Goal: Task Accomplishment & Management: Complete application form

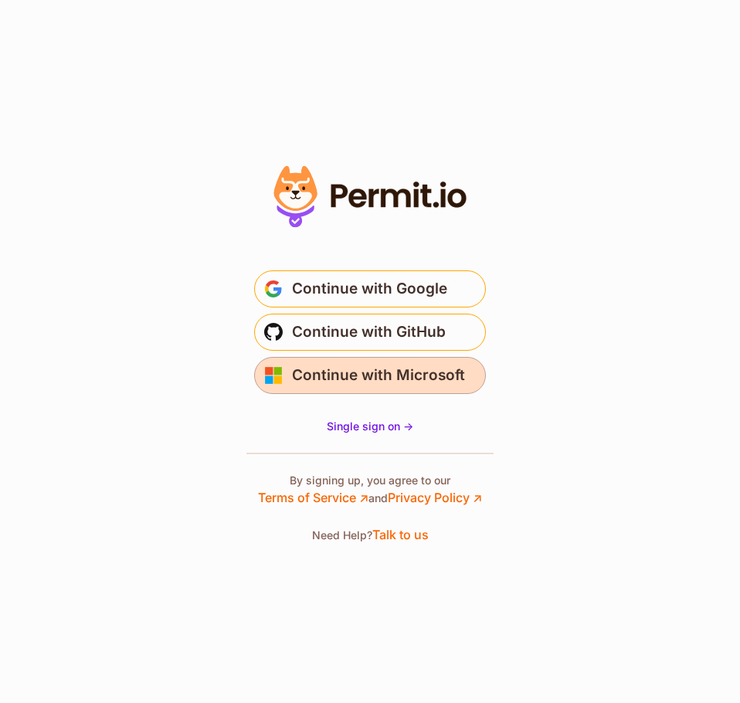
click at [348, 373] on span "Continue with Microsoft" at bounding box center [378, 375] width 173 height 25
